Goal: Find specific page/section: Find specific page/section

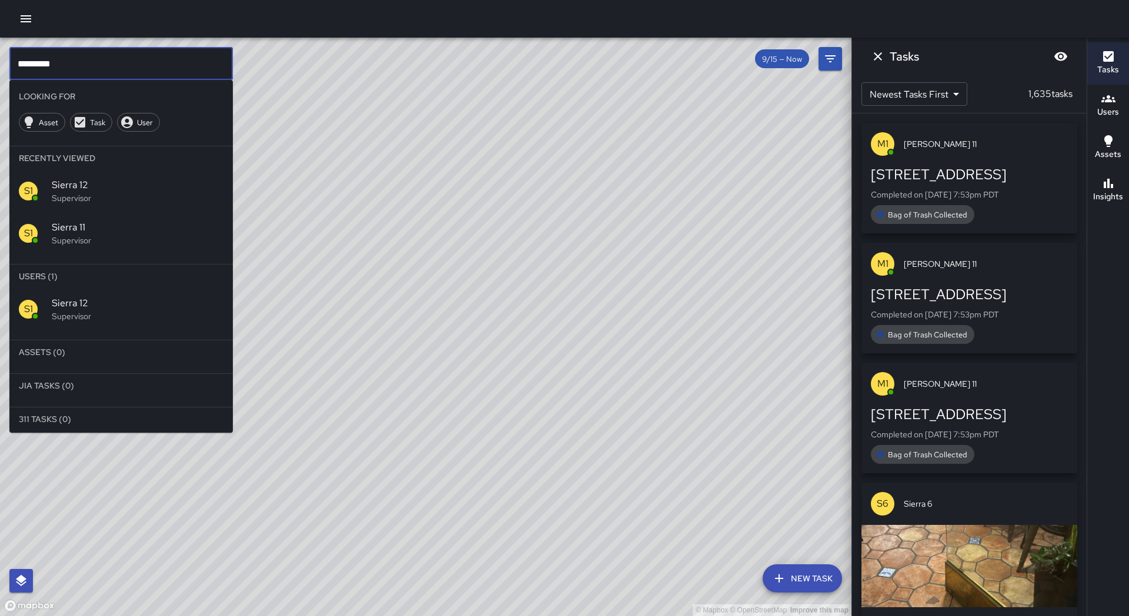
click at [100, 59] on input "*********" at bounding box center [120, 63] width 223 height 33
click at [879, 52] on icon "Dismiss" at bounding box center [878, 56] width 14 height 14
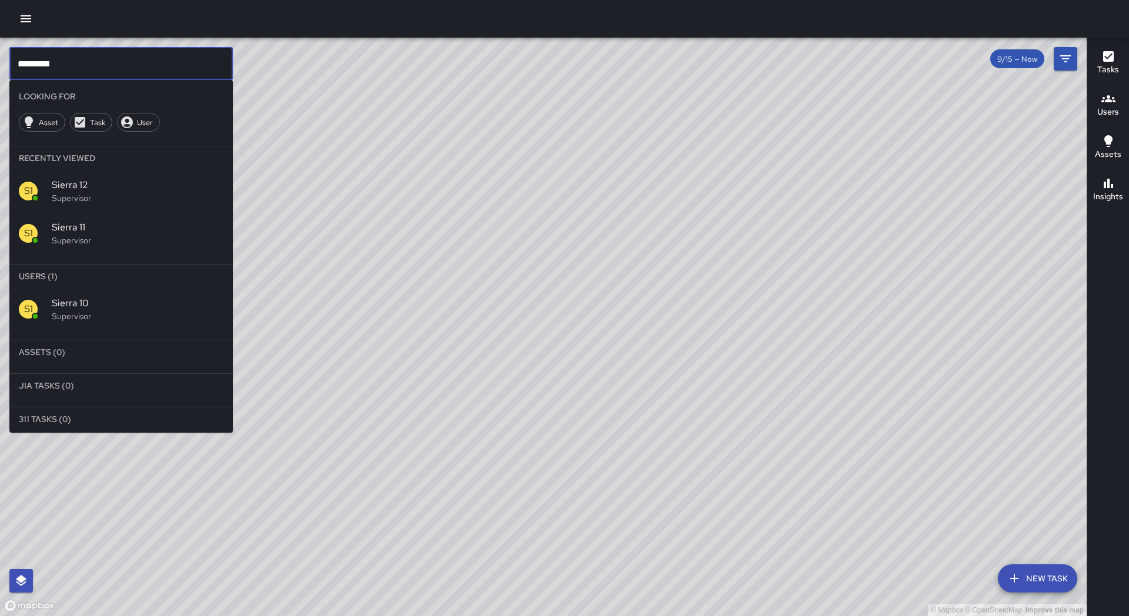
click at [192, 48] on input "*********" at bounding box center [120, 63] width 223 height 33
click at [142, 315] on p "Supervisor" at bounding box center [138, 316] width 172 height 12
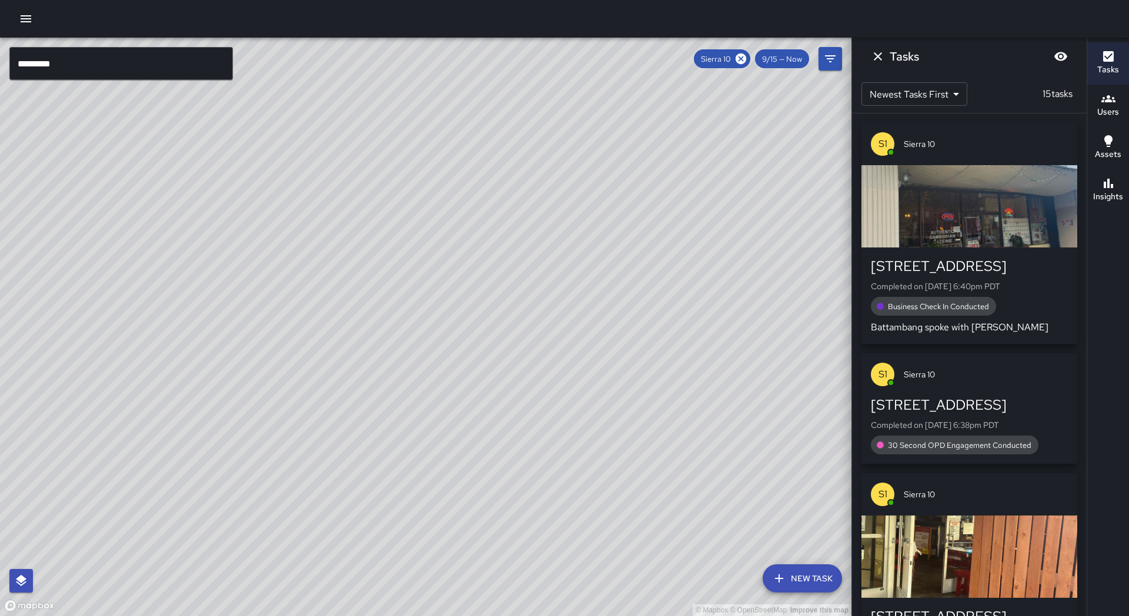
drag, startPoint x: 272, startPoint y: 386, endPoint x: 322, endPoint y: 199, distance: 193.0
click at [322, 199] on div "© Mapbox © OpenStreetMap Improve this map" at bounding box center [425, 327] width 851 height 579
drag, startPoint x: 286, startPoint y: 416, endPoint x: 359, endPoint y: 320, distance: 120.4
click at [359, 320] on div "© Mapbox © OpenStreetMap Improve this map" at bounding box center [425, 327] width 851 height 579
drag, startPoint x: 325, startPoint y: 476, endPoint x: 375, endPoint y: 288, distance: 195.4
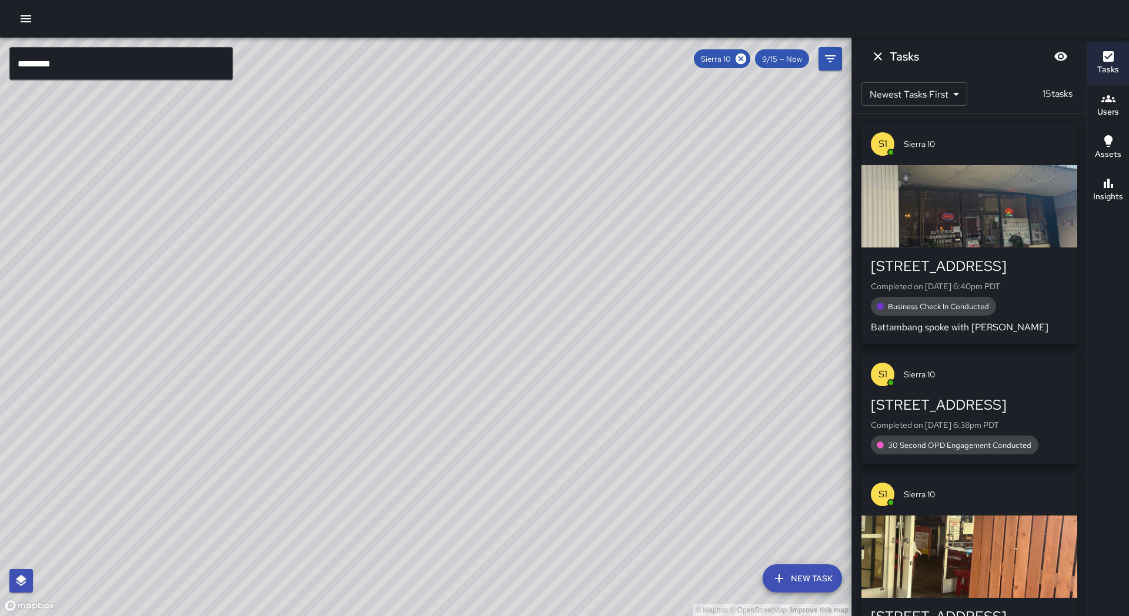
click at [375, 288] on div "© Mapbox © OpenStreetMap Improve this map" at bounding box center [425, 327] width 851 height 579
drag, startPoint x: 226, startPoint y: 406, endPoint x: 330, endPoint y: 298, distance: 150.1
click at [330, 298] on div "© Mapbox © OpenStreetMap Improve this map" at bounding box center [425, 327] width 851 height 579
drag, startPoint x: 439, startPoint y: 355, endPoint x: 396, endPoint y: 365, distance: 44.6
click at [396, 365] on div "© Mapbox © OpenStreetMap Improve this map" at bounding box center [425, 327] width 851 height 579
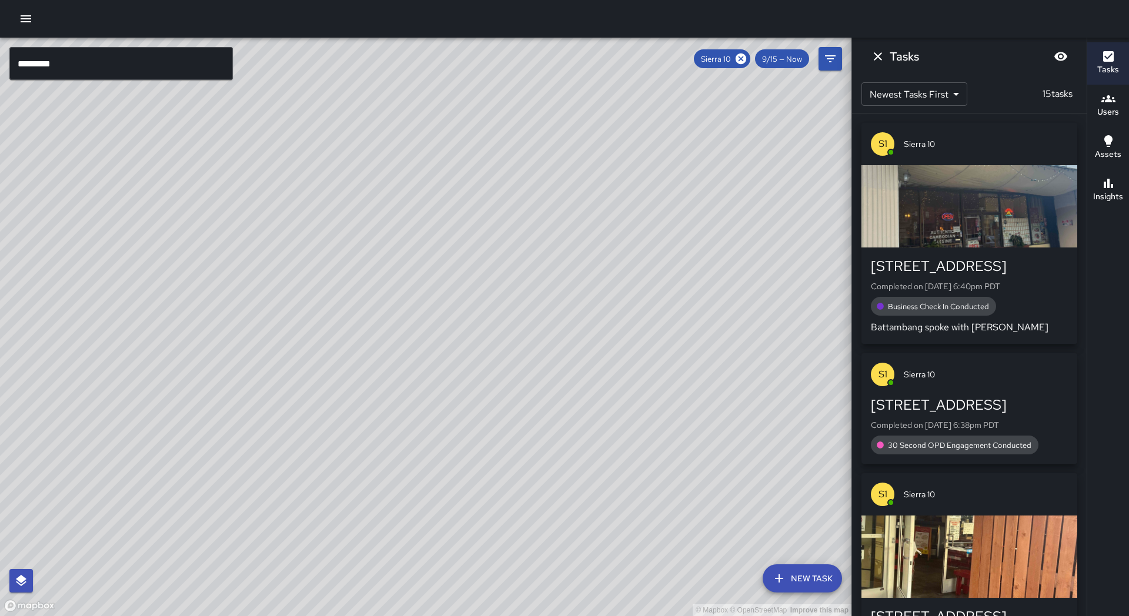
drag, startPoint x: 425, startPoint y: 270, endPoint x: 434, endPoint y: 266, distance: 10.5
click at [434, 266] on div "© Mapbox © OpenStreetMap Improve this map" at bounding box center [425, 327] width 851 height 579
click at [1128, 152] on button "Assets" at bounding box center [1108, 148] width 42 height 42
click at [1105, 182] on icon "button" at bounding box center [1108, 183] width 14 height 14
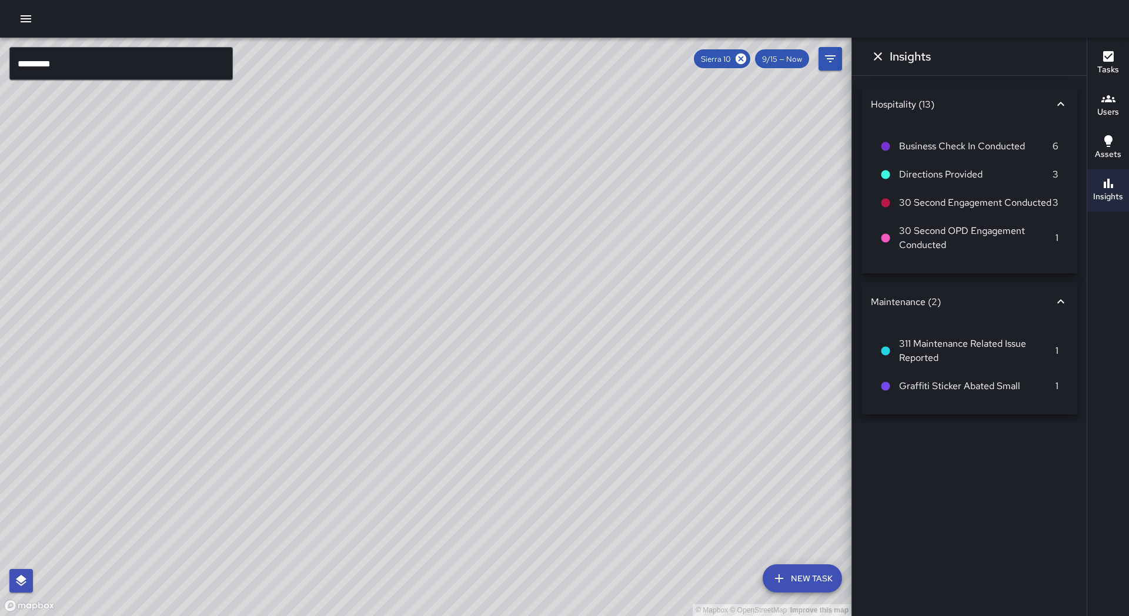
click at [1057, 101] on icon at bounding box center [1061, 104] width 14 height 14
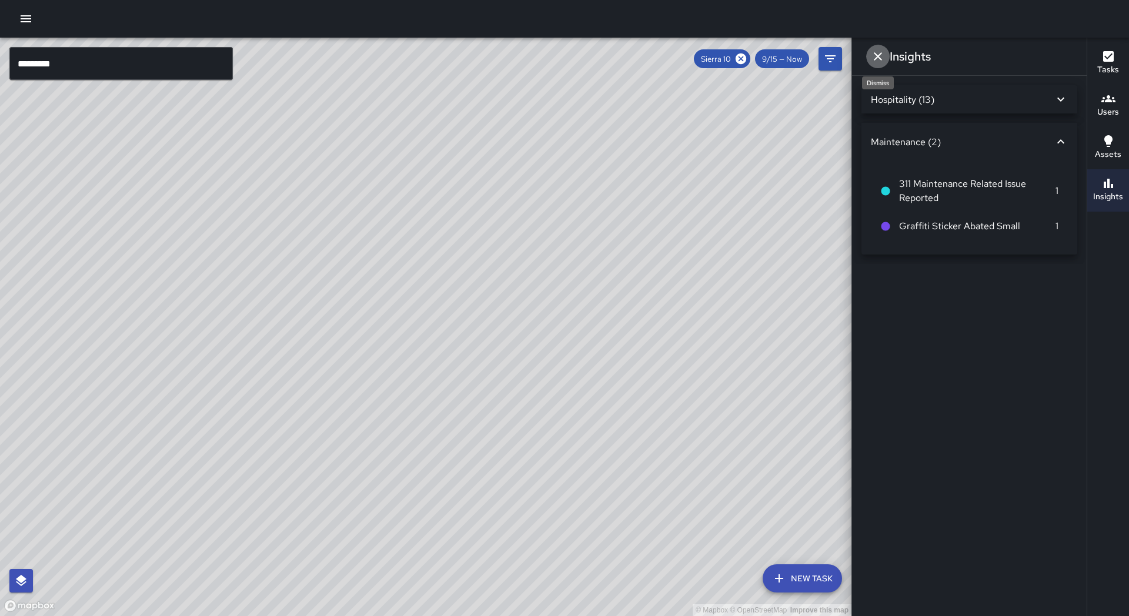
click at [884, 59] on icon "Dismiss" at bounding box center [878, 56] width 14 height 14
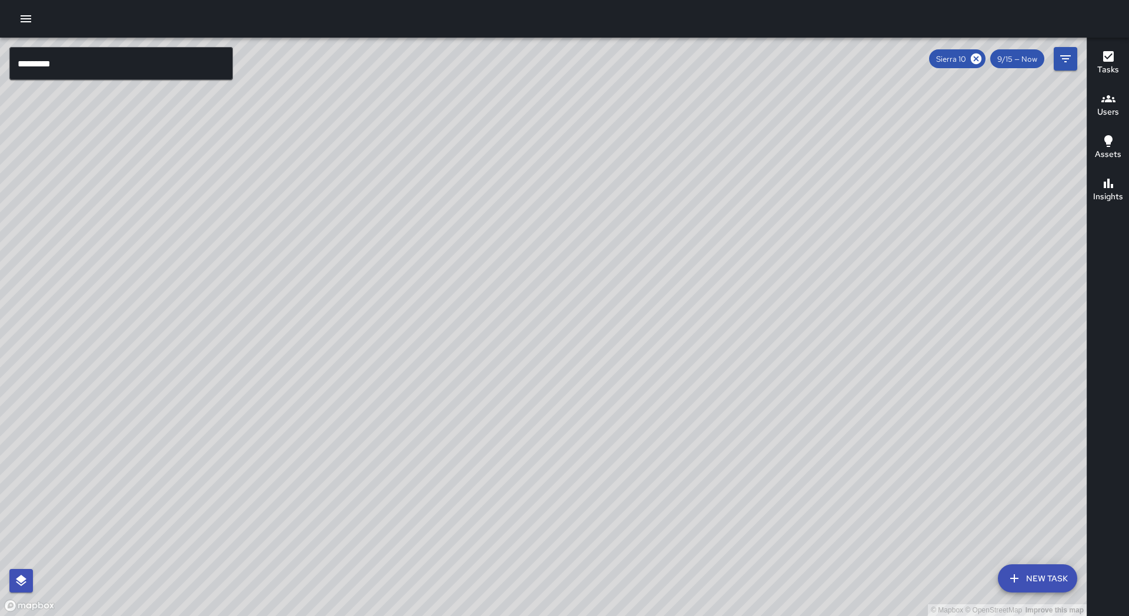
drag, startPoint x: 476, startPoint y: 383, endPoint x: 502, endPoint y: 376, distance: 27.2
click at [502, 376] on div "© Mapbox © OpenStreetMap Improve this map" at bounding box center [543, 327] width 1087 height 579
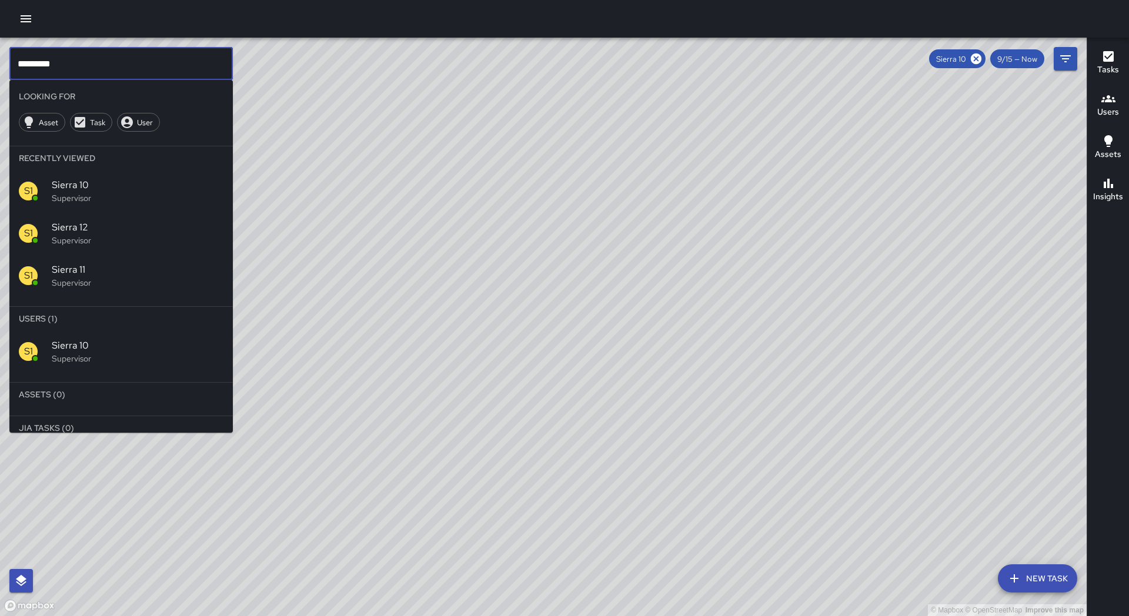
click at [105, 60] on input "*********" at bounding box center [120, 63] width 223 height 33
click at [972, 59] on icon at bounding box center [976, 59] width 11 height 11
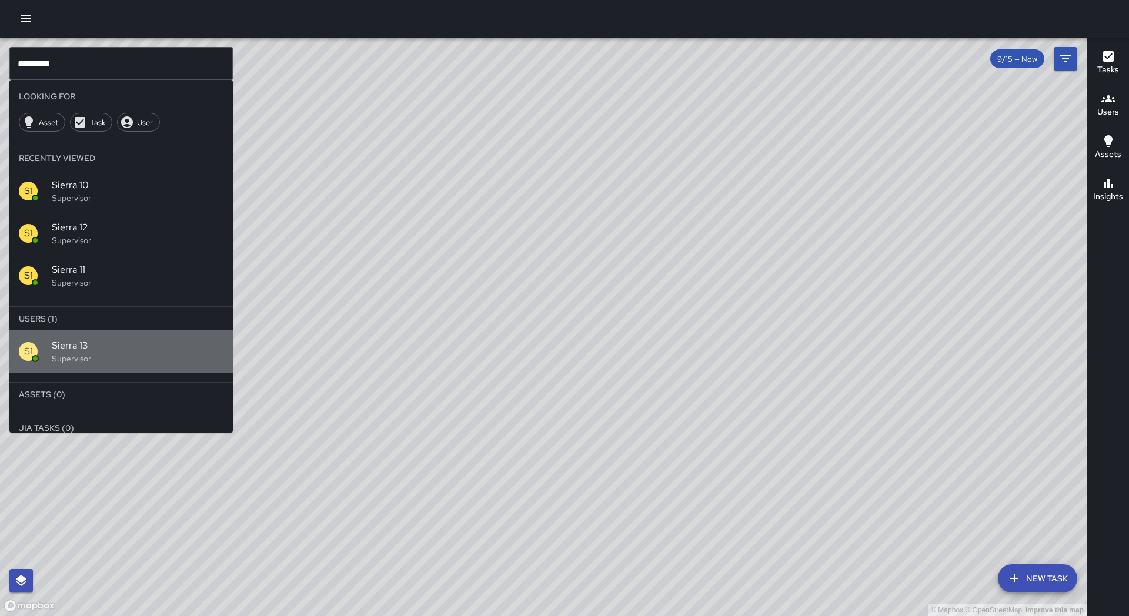
click at [117, 361] on p "Supervisor" at bounding box center [138, 359] width 172 height 12
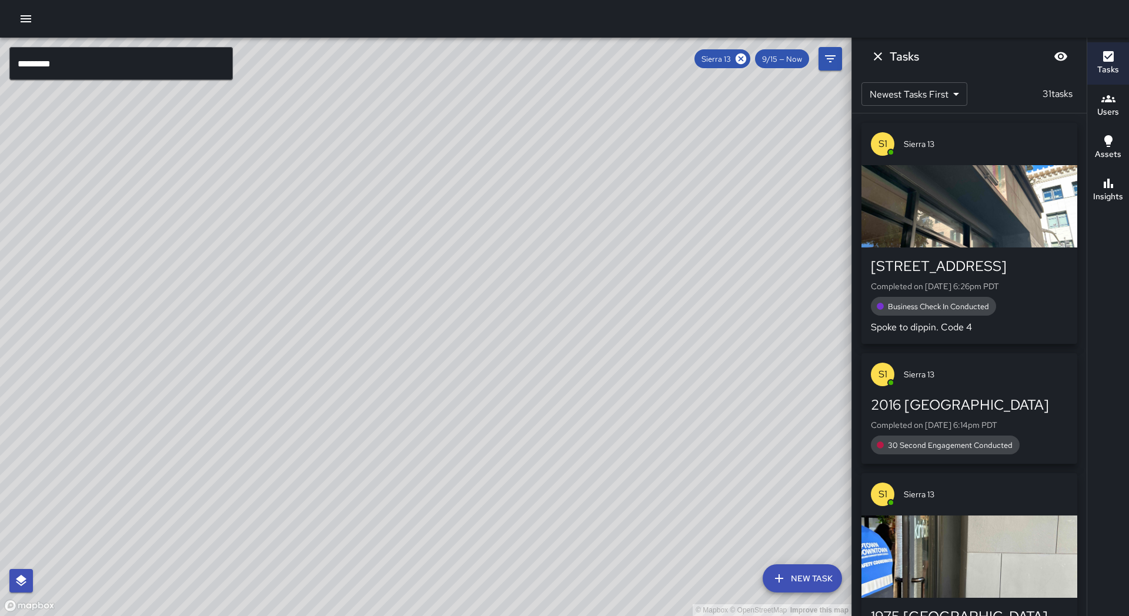
drag, startPoint x: 437, startPoint y: 230, endPoint x: 414, endPoint y: 285, distance: 59.3
click at [414, 285] on div "© Mapbox © OpenStreetMap Improve this map" at bounding box center [425, 327] width 851 height 579
click at [746, 62] on icon at bounding box center [740, 58] width 13 height 13
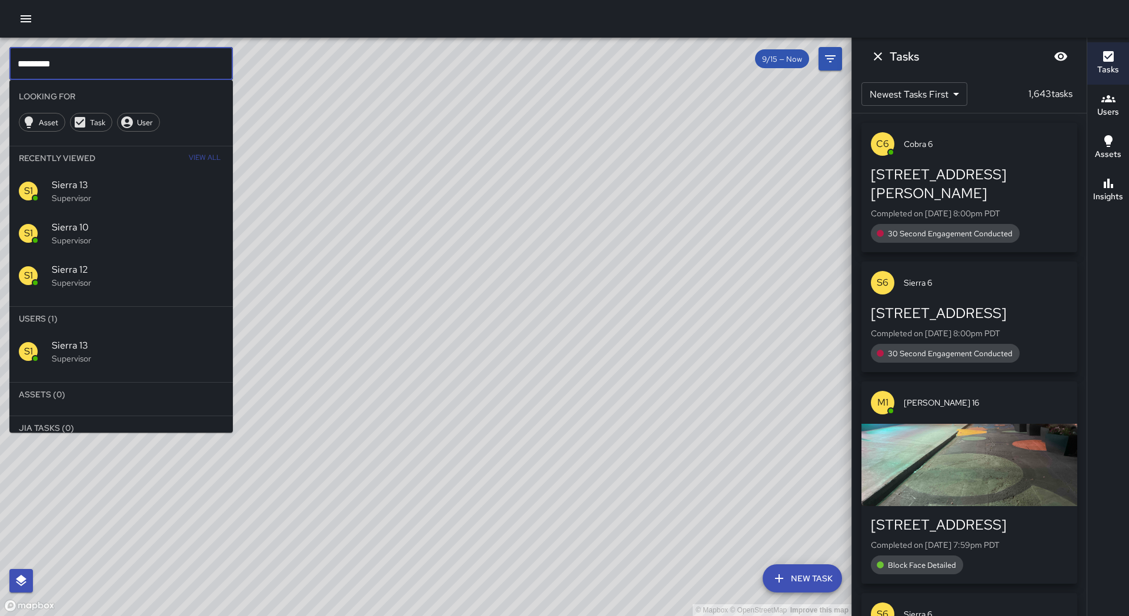
click at [96, 72] on input "*********" at bounding box center [120, 63] width 223 height 33
click at [68, 340] on span "Sierra 11" at bounding box center [138, 346] width 172 height 14
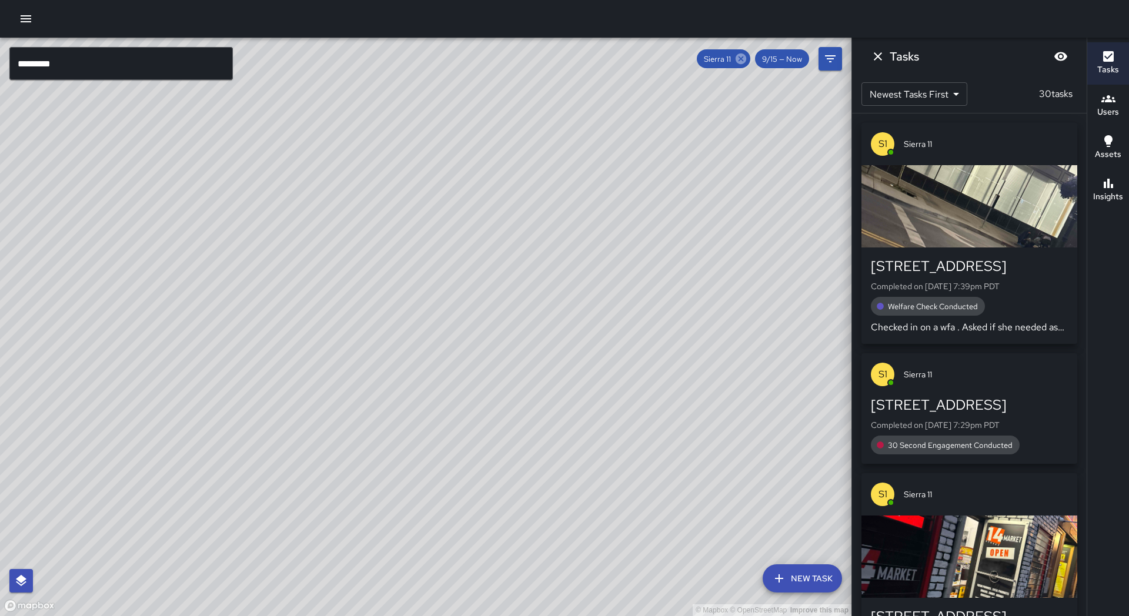
click at [739, 62] on icon at bounding box center [741, 59] width 11 height 11
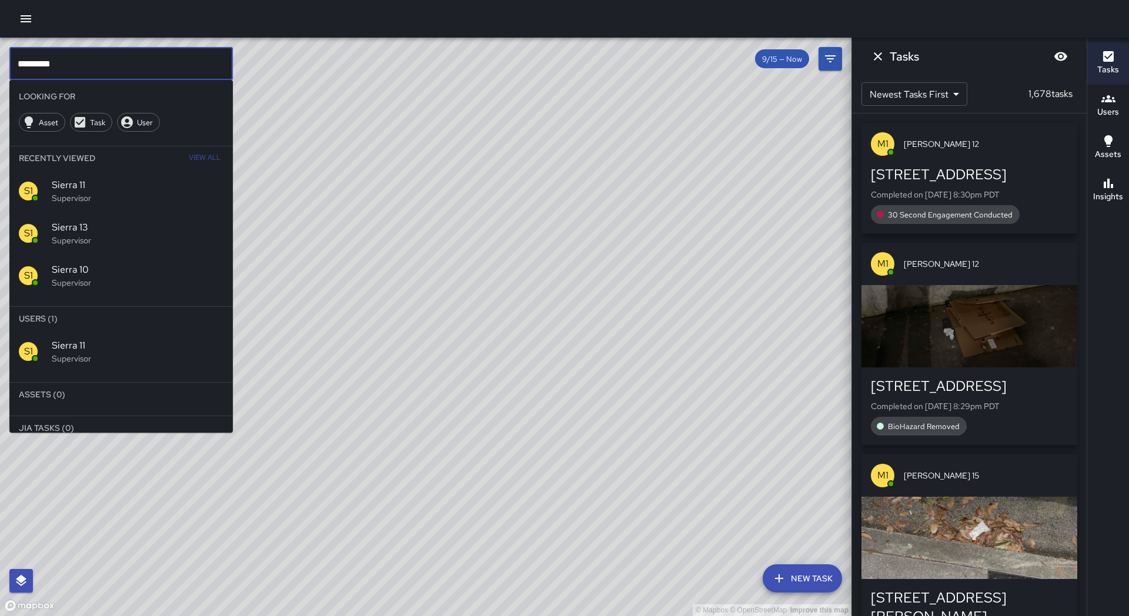
click at [132, 66] on input "*********" at bounding box center [120, 63] width 223 height 33
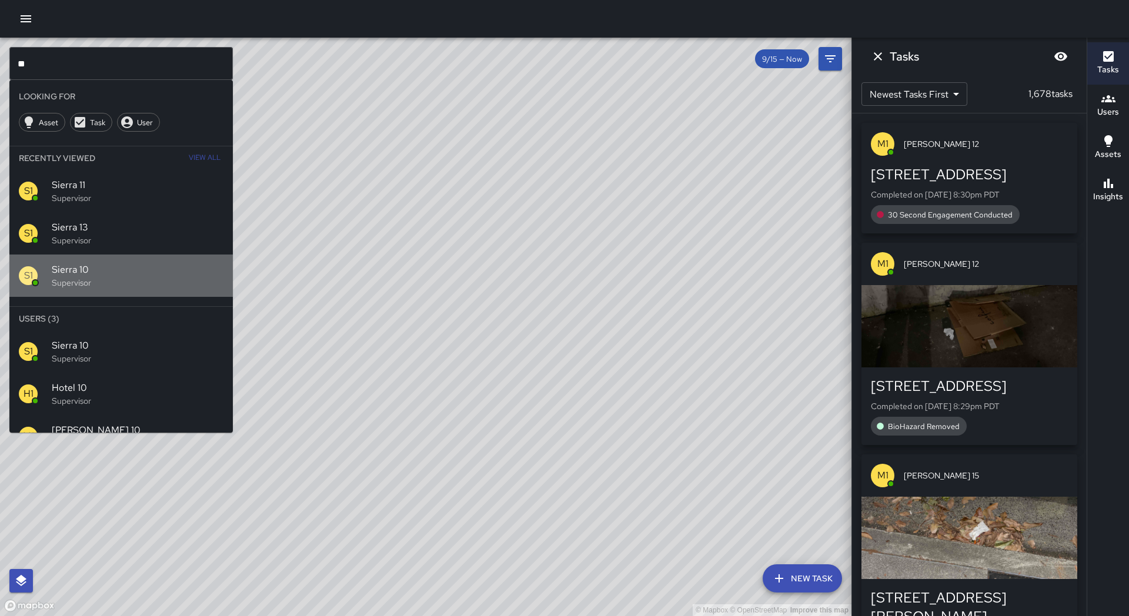
click at [68, 270] on span "Sierra 10" at bounding box center [138, 270] width 172 height 14
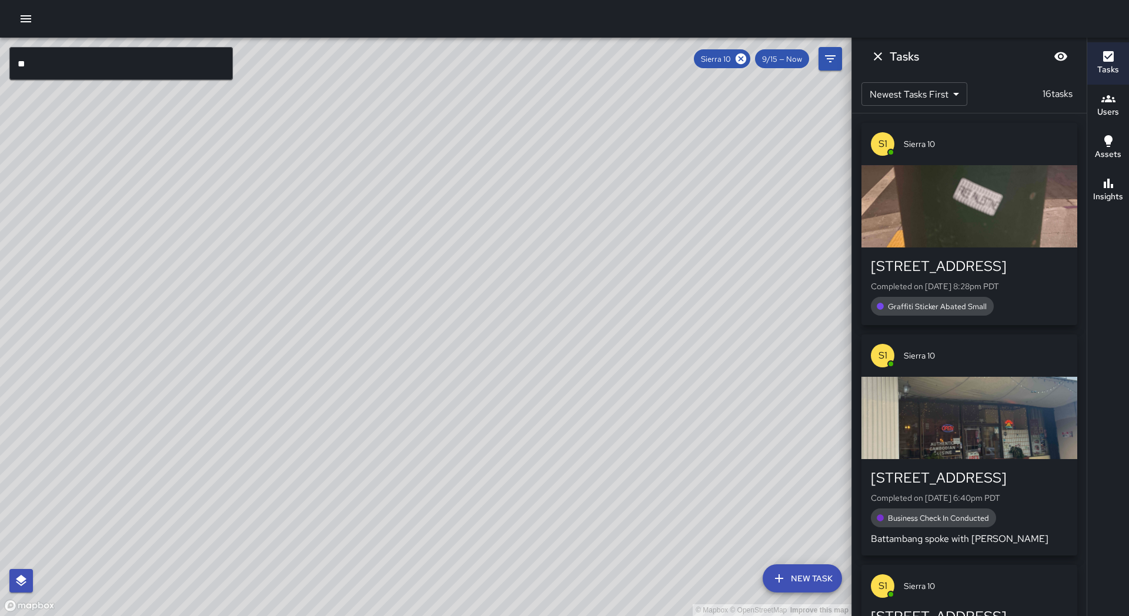
drag, startPoint x: 347, startPoint y: 373, endPoint x: 430, endPoint y: 254, distance: 144.8
click at [430, 254] on div "© Mapbox © OpenStreetMap Improve this map" at bounding box center [425, 327] width 851 height 579
click at [743, 55] on icon at bounding box center [741, 59] width 11 height 11
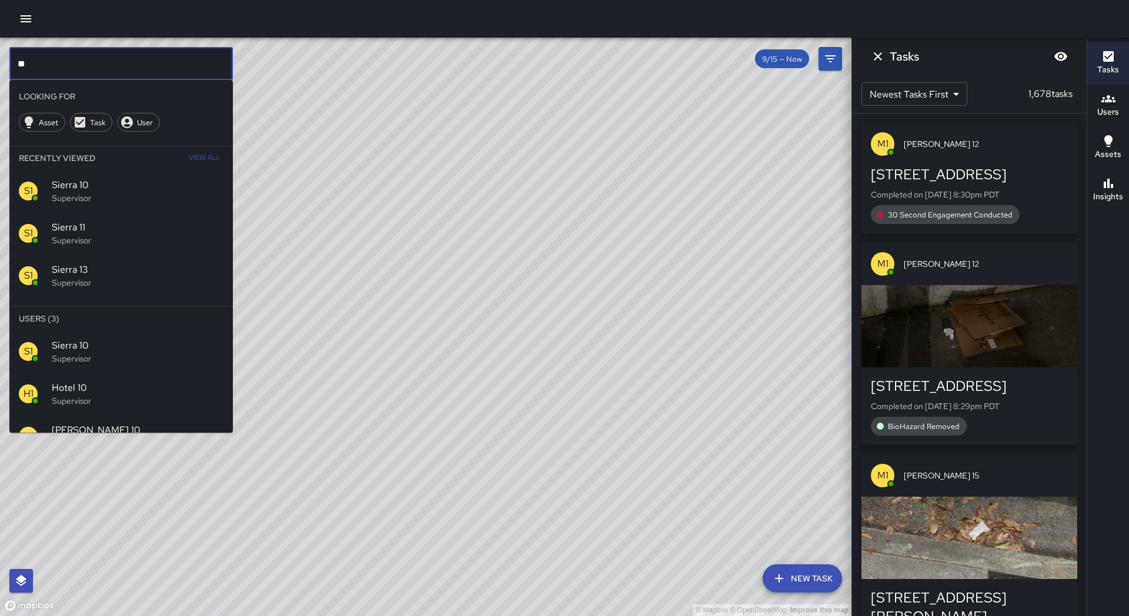
click at [102, 62] on input "**" at bounding box center [120, 63] width 223 height 33
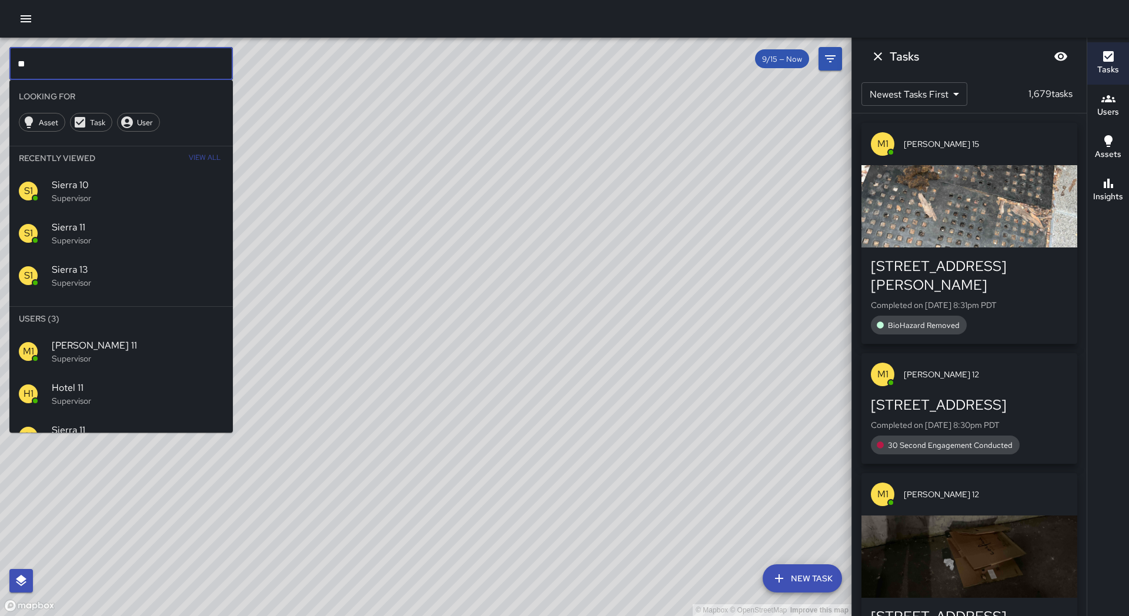
click at [109, 248] on div "S1 Sierra 11 Supervisor" at bounding box center [120, 233] width 223 height 42
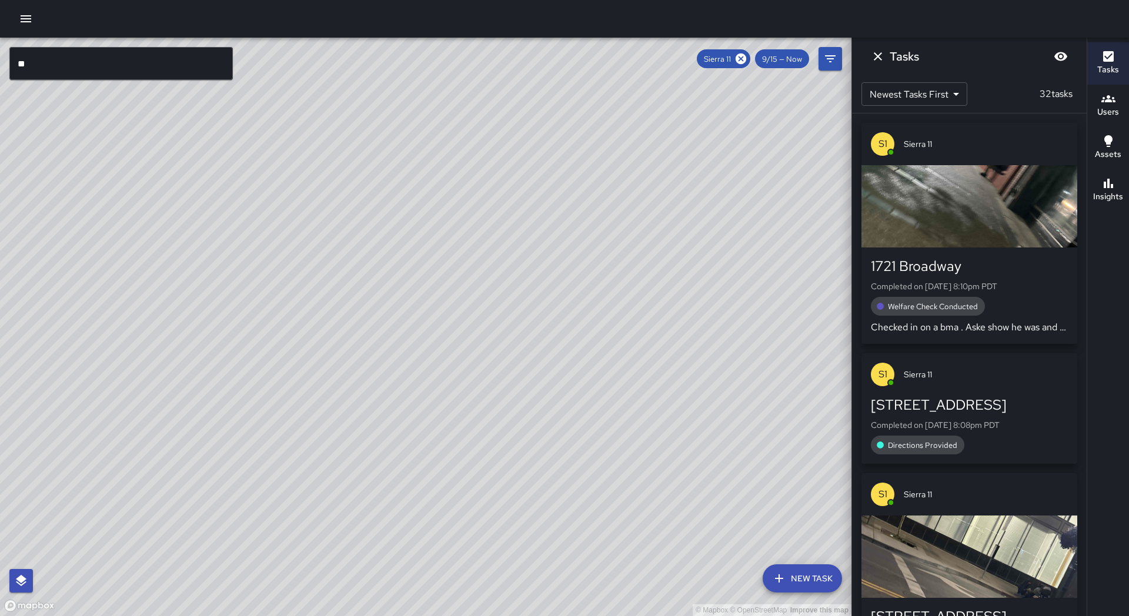
drag, startPoint x: 280, startPoint y: 243, endPoint x: 35, endPoint y: 419, distance: 301.6
click at [35, 420] on div "© Mapbox © OpenStreetMap Improve this map" at bounding box center [425, 327] width 851 height 579
drag, startPoint x: 743, startPoint y: 58, endPoint x: 692, endPoint y: 59, distance: 50.6
click at [743, 58] on icon at bounding box center [740, 58] width 13 height 13
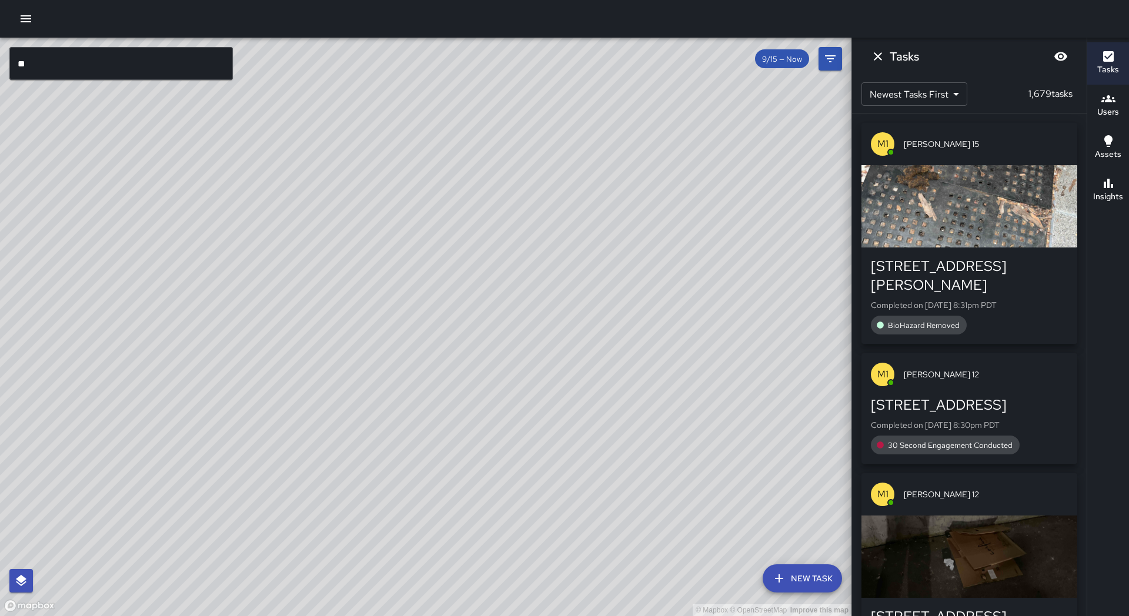
click at [142, 57] on input "**" at bounding box center [120, 63] width 223 height 33
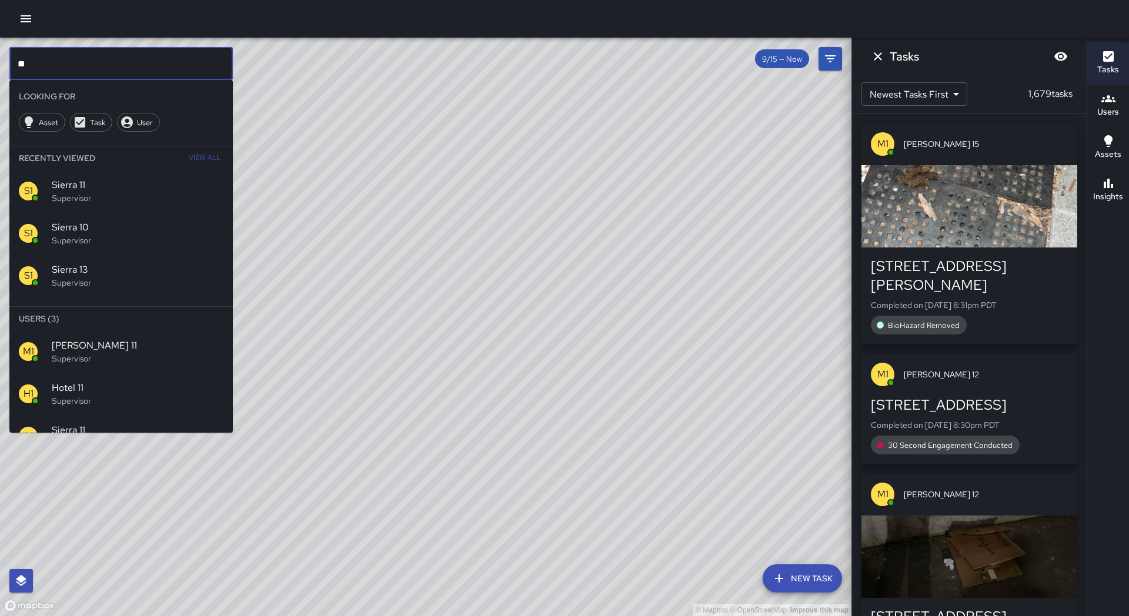
click at [142, 57] on input "**" at bounding box center [120, 63] width 223 height 33
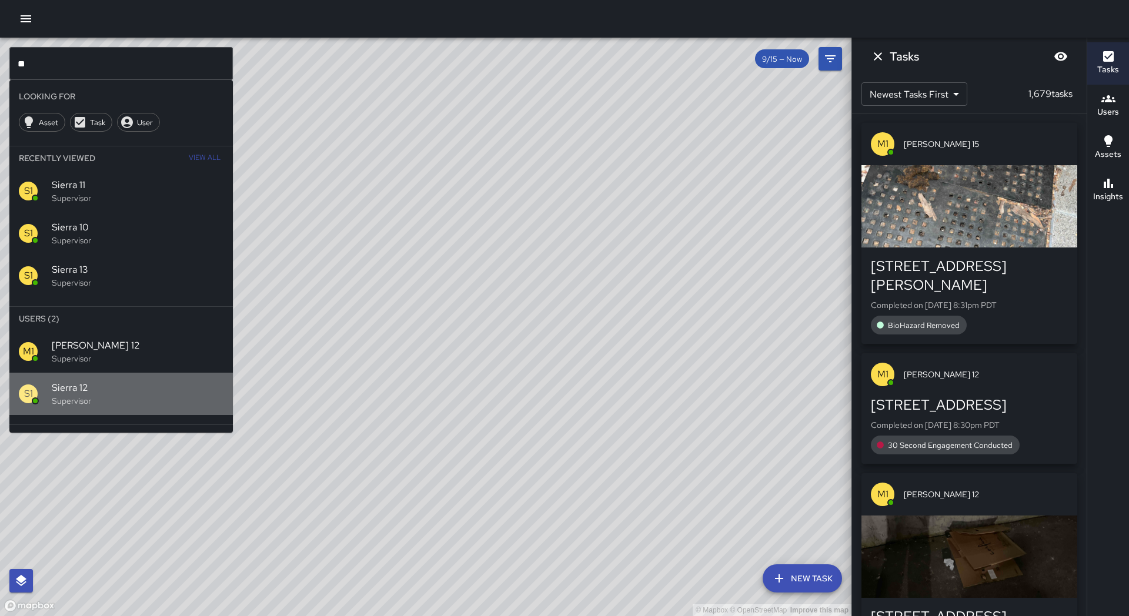
click at [56, 382] on span "Sierra 12" at bounding box center [138, 388] width 172 height 14
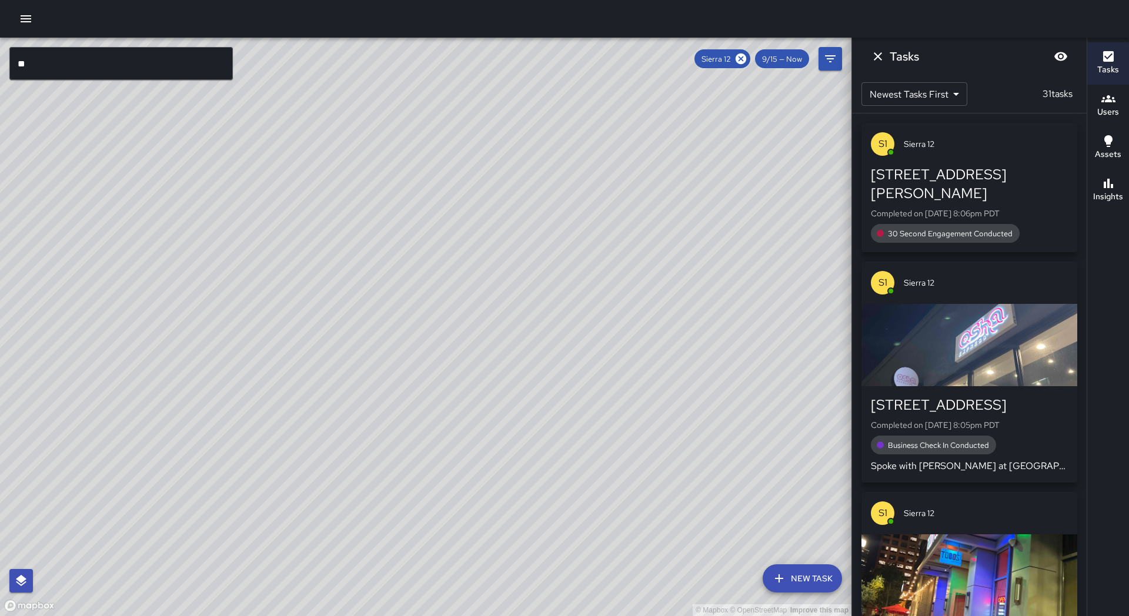
drag, startPoint x: 232, startPoint y: 326, endPoint x: 140, endPoint y: 473, distance: 173.3
click at [141, 475] on div "© Mapbox © OpenStreetMap Improve this map" at bounding box center [425, 327] width 851 height 579
drag, startPoint x: 209, startPoint y: 279, endPoint x: 159, endPoint y: 423, distance: 151.9
click at [159, 423] on div "© Mapbox © OpenStreetMap Improve this map S1 Sierra 12 Supervisor Tasks 31 / 31…" at bounding box center [425, 327] width 851 height 579
click at [745, 63] on icon at bounding box center [741, 59] width 11 height 11
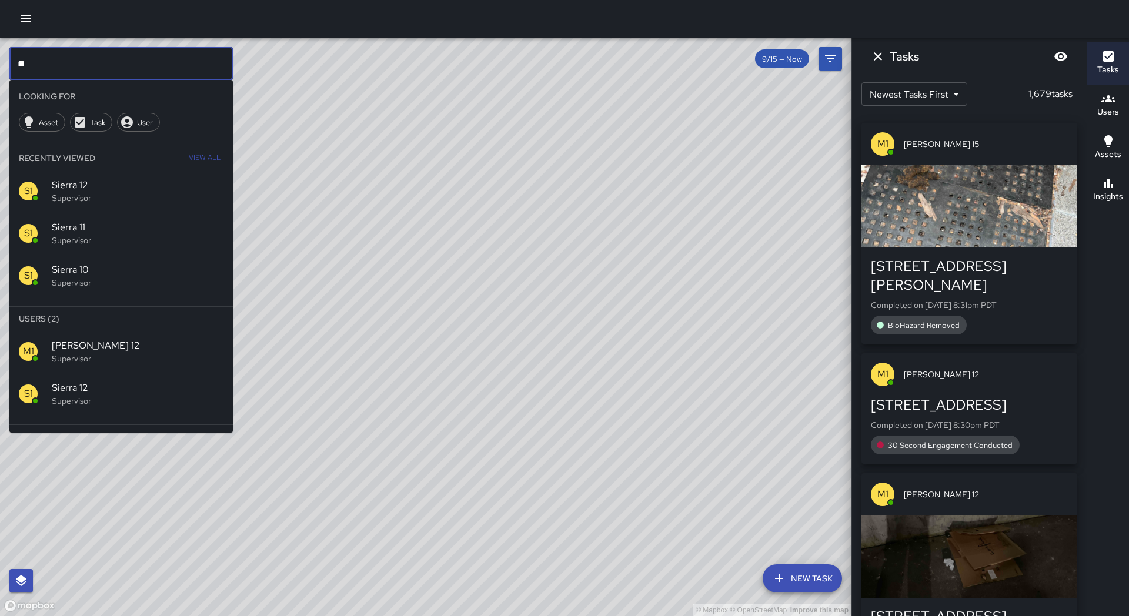
click at [137, 56] on input "**" at bounding box center [120, 63] width 223 height 33
type input "**"
click at [80, 385] on span "Sierra 13" at bounding box center [138, 388] width 172 height 14
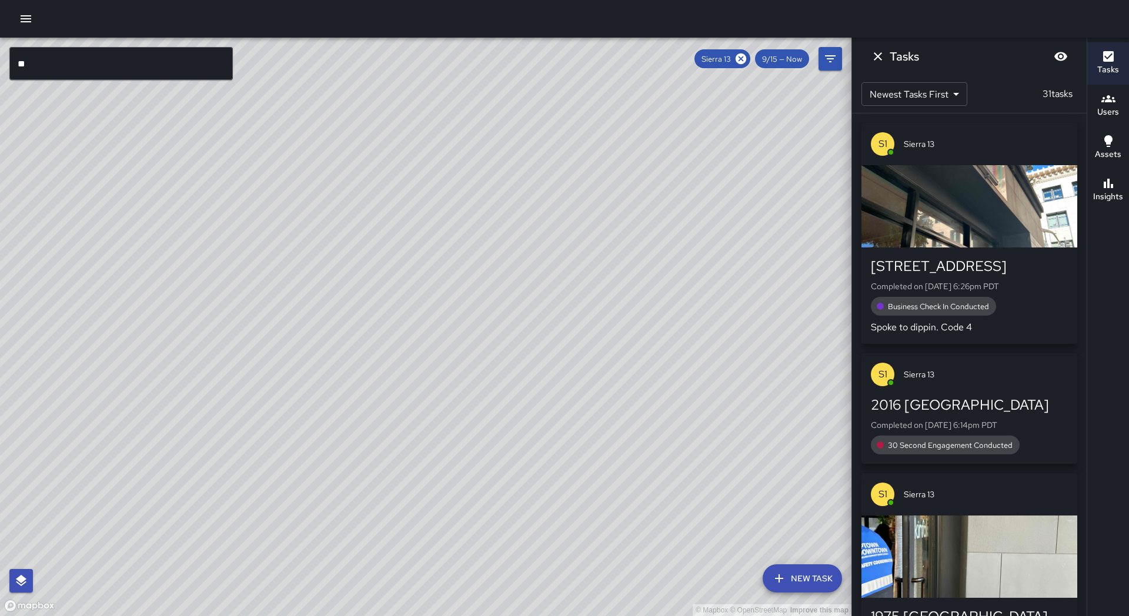
drag, startPoint x: 176, startPoint y: 336, endPoint x: 282, endPoint y: 269, distance: 125.3
click at [282, 269] on div "© Mapbox © OpenStreetMap Improve this map" at bounding box center [425, 327] width 851 height 579
drag, startPoint x: 252, startPoint y: 403, endPoint x: 335, endPoint y: 224, distance: 197.8
click at [338, 221] on div "© Mapbox © OpenStreetMap Improve this map" at bounding box center [425, 327] width 851 height 579
click at [738, 56] on icon at bounding box center [741, 59] width 11 height 11
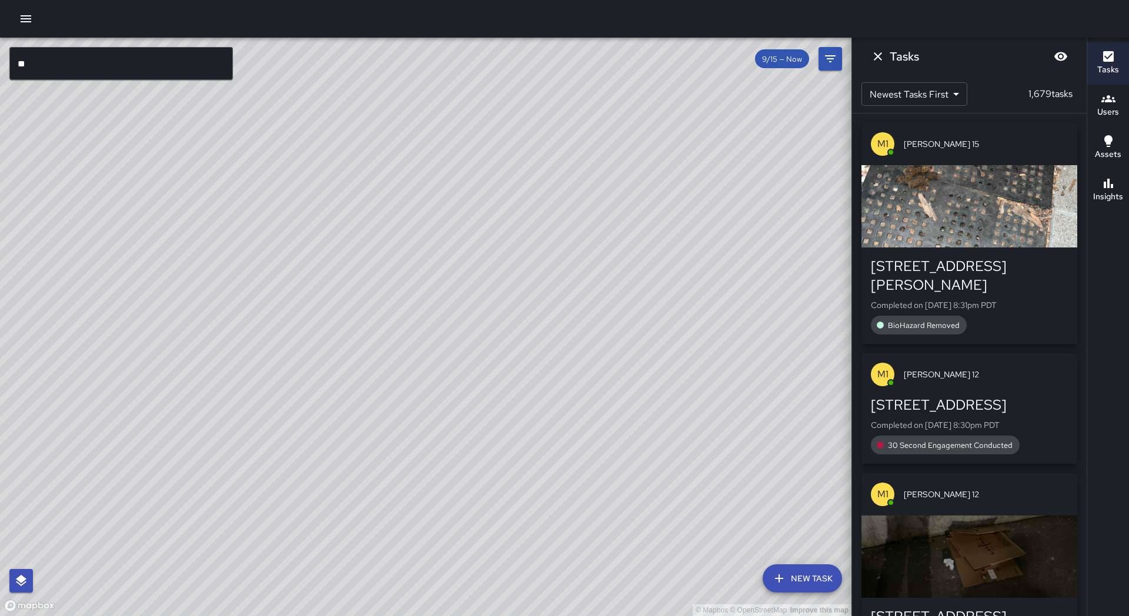
drag, startPoint x: 602, startPoint y: 232, endPoint x: 630, endPoint y: 218, distance: 31.8
click at [630, 218] on div "© Mapbox © OpenStreetMap Improve this map" at bounding box center [425, 327] width 851 height 579
